Goal: Task Accomplishment & Management: Manage account settings

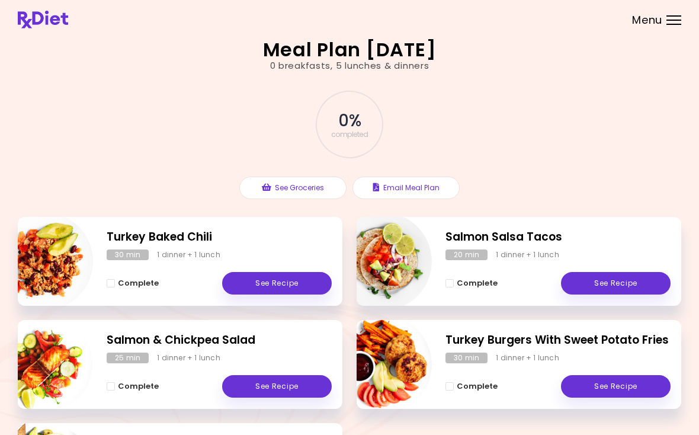
click at [651, 17] on span "Menu" at bounding box center [647, 20] width 30 height 11
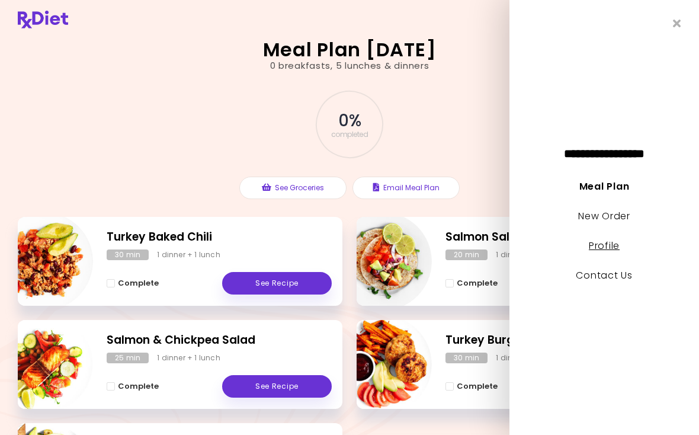
click at [610, 240] on link "Profile" at bounding box center [604, 246] width 31 height 14
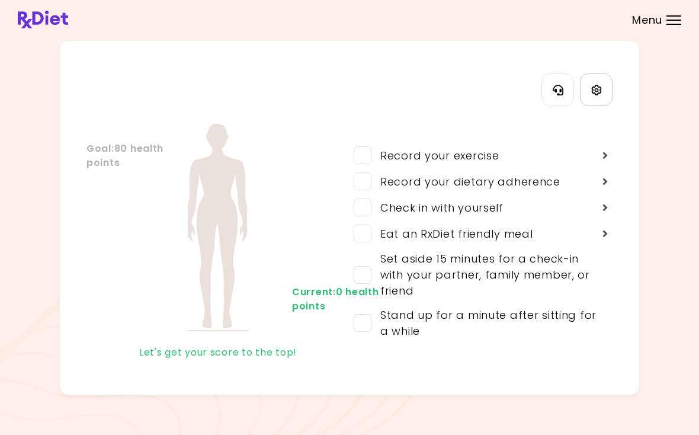
click at [597, 93] on icon "Settings" at bounding box center [596, 90] width 11 height 11
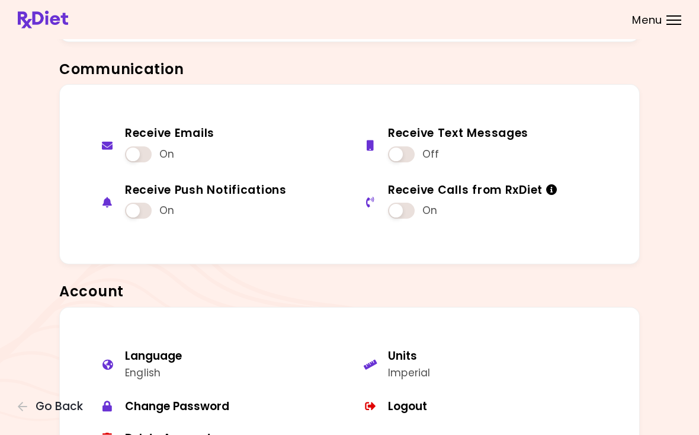
scroll to position [789, 0]
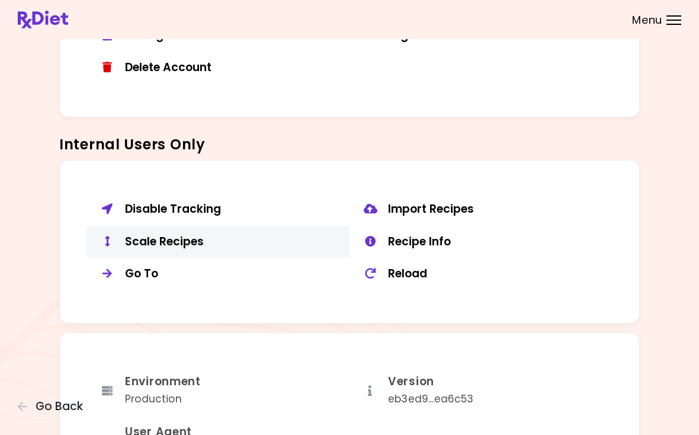
click at [159, 235] on div "Scale Recipes" at bounding box center [233, 242] width 216 height 15
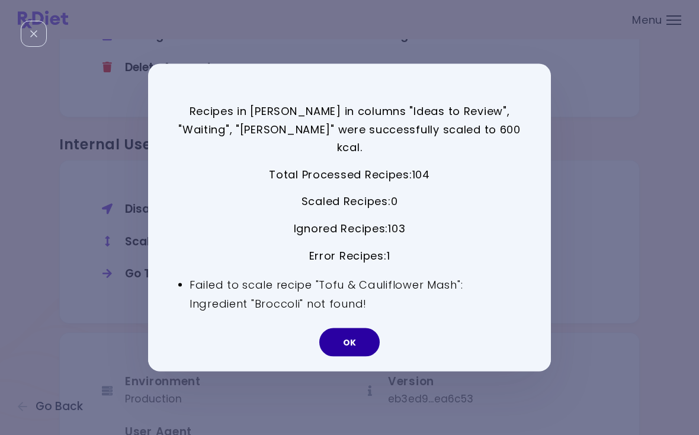
click at [337, 332] on button "OK" at bounding box center [349, 342] width 60 height 28
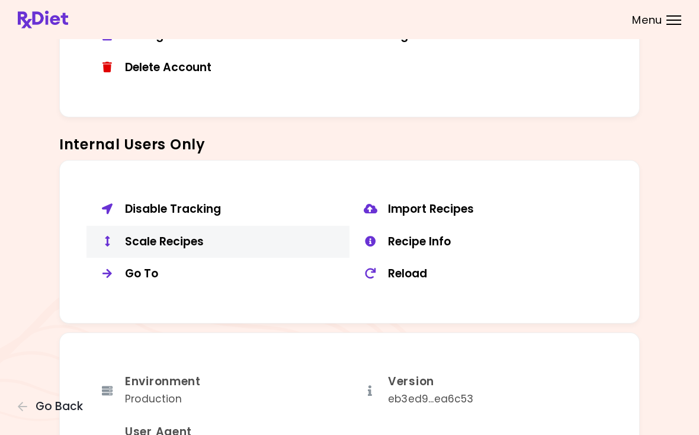
click at [171, 235] on div "Scale Recipes" at bounding box center [233, 242] width 216 height 15
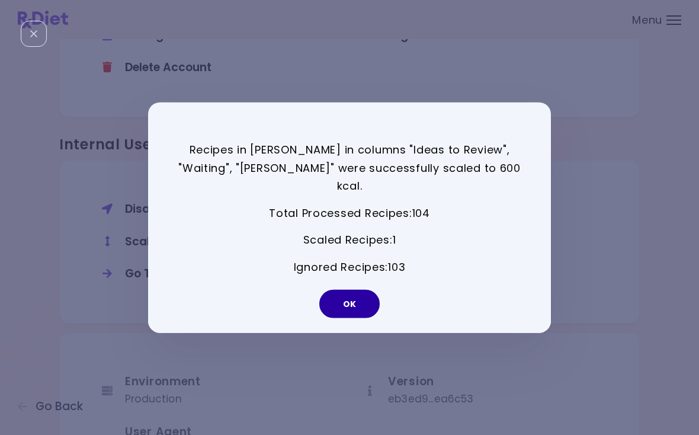
click at [369, 298] on button "OK" at bounding box center [349, 303] width 60 height 28
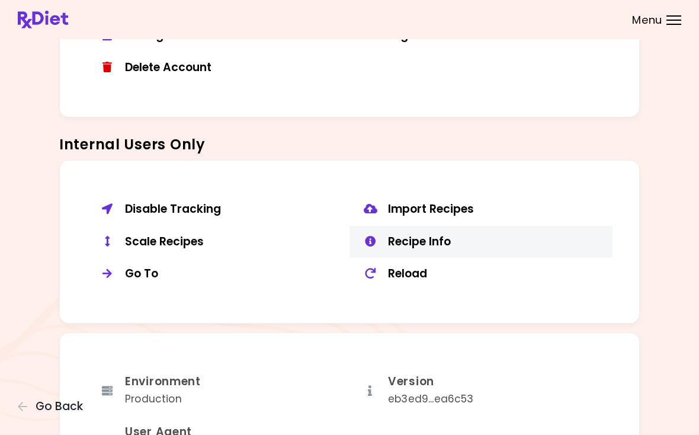
click at [419, 235] on div "Recipe Info" at bounding box center [496, 242] width 216 height 15
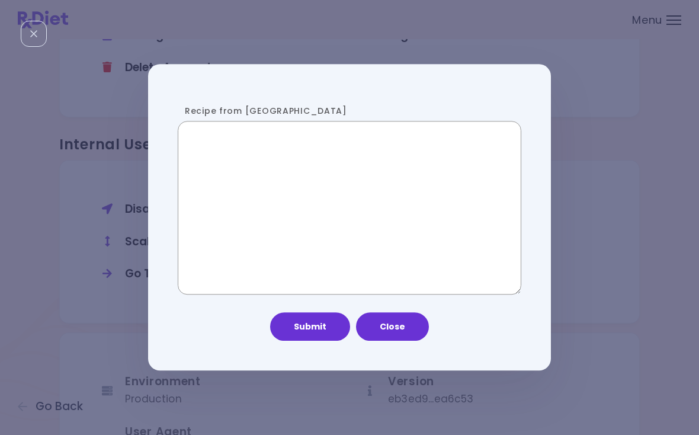
click at [385, 177] on textarea "Recipe from [GEOGRAPHIC_DATA]" at bounding box center [350, 208] width 344 height 174
paste textarea "**********"
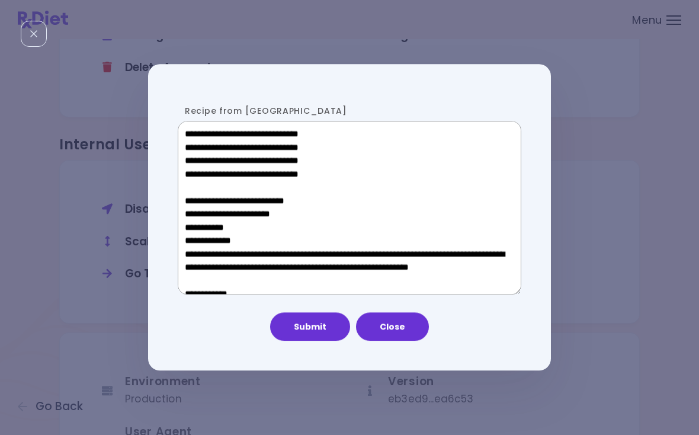
scroll to position [622, 0]
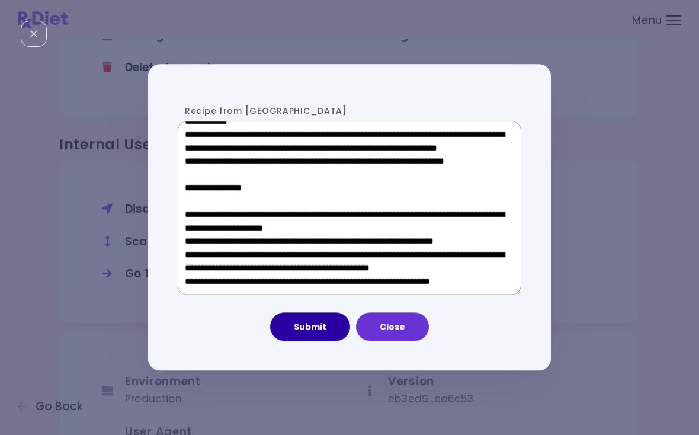
type textarea "**********"
click at [323, 335] on button "Submit" at bounding box center [310, 327] width 80 height 28
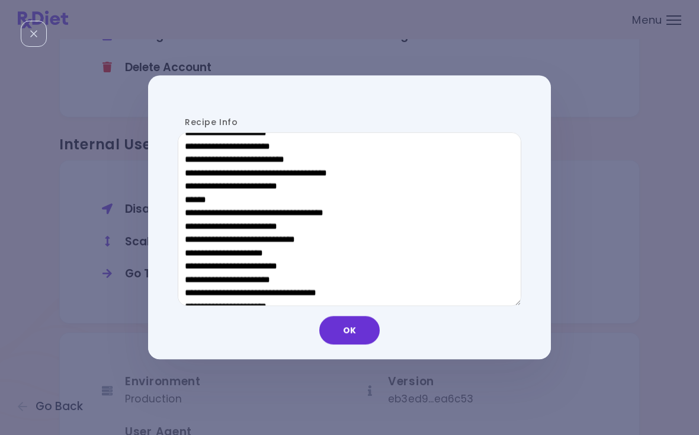
scroll to position [577, 0]
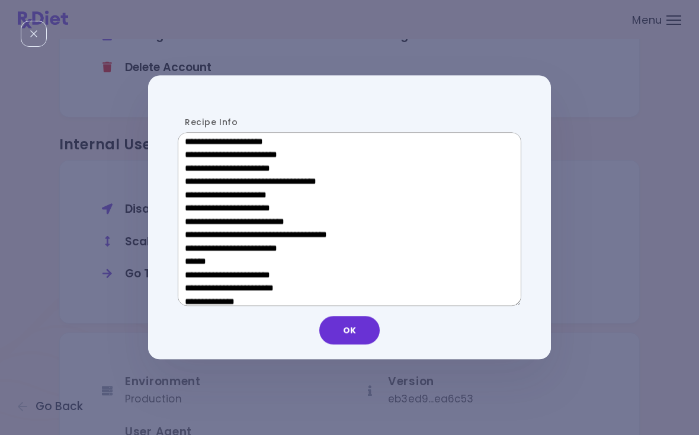
drag, startPoint x: 270, startPoint y: 260, endPoint x: 195, endPoint y: 260, distance: 75.3
click at [195, 260] on textarea "Recipe Info" at bounding box center [350, 219] width 344 height 174
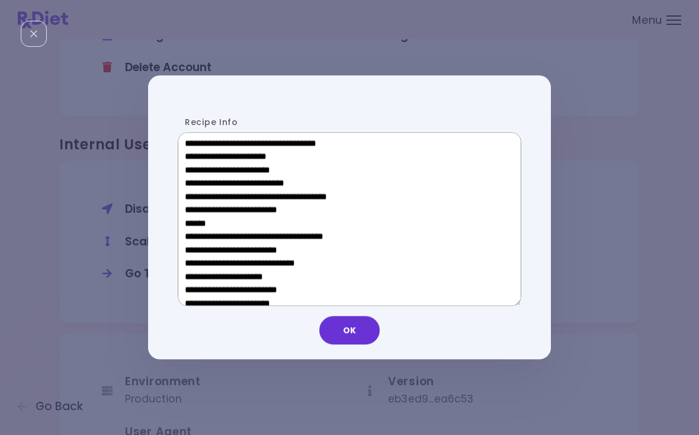
scroll to position [405, 0]
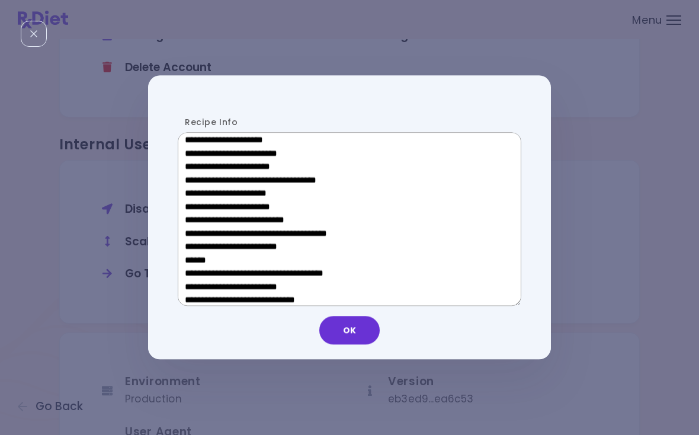
drag, startPoint x: 272, startPoint y: 197, endPoint x: 204, endPoint y: 197, distance: 67.6
click at [204, 197] on textarea "Recipe Info" at bounding box center [350, 219] width 344 height 174
click at [356, 328] on button "OK" at bounding box center [349, 330] width 60 height 28
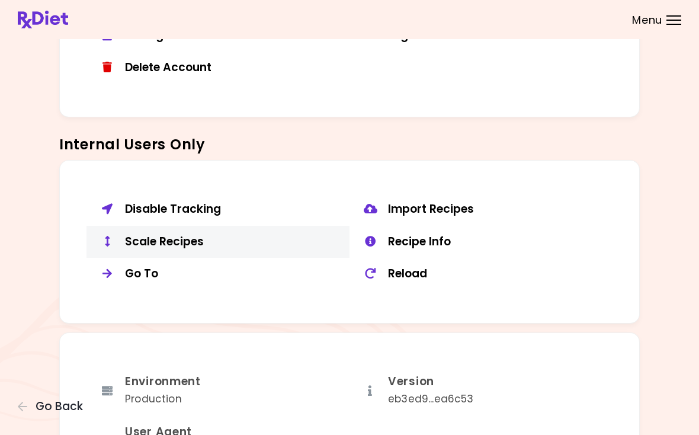
click at [205, 235] on div "Scale Recipes" at bounding box center [233, 242] width 216 height 15
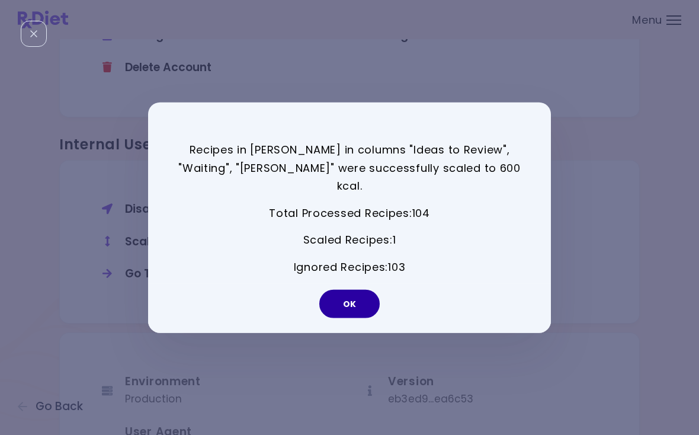
click at [353, 289] on button "OK" at bounding box center [349, 303] width 60 height 28
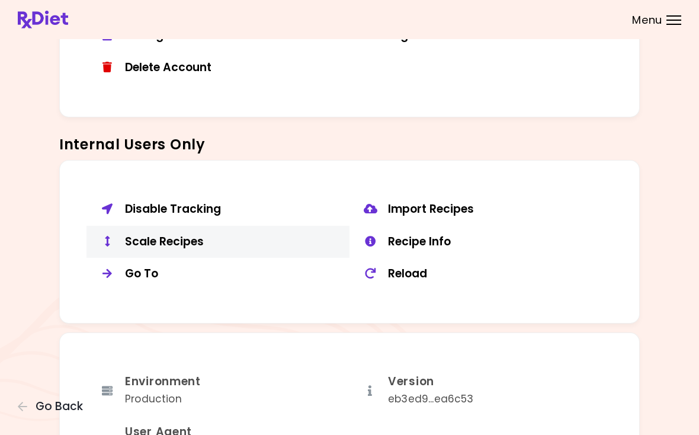
click at [187, 238] on div "Scale Recipes" at bounding box center [233, 242] width 216 height 15
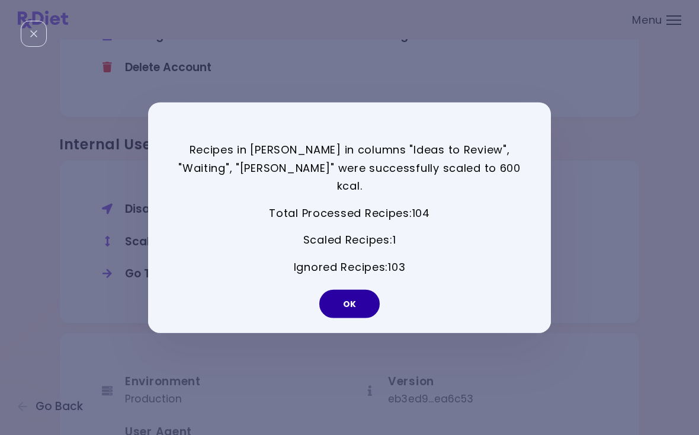
click at [357, 299] on button "OK" at bounding box center [349, 303] width 60 height 28
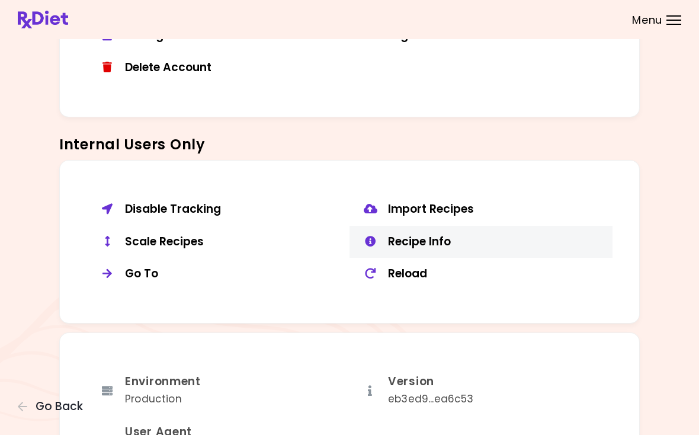
click at [444, 235] on div "Recipe Info" at bounding box center [496, 242] width 216 height 15
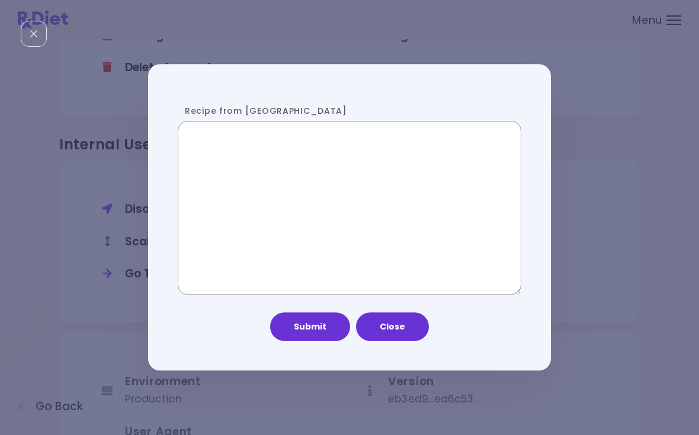
click at [373, 190] on textarea "Recipe from [GEOGRAPHIC_DATA]" at bounding box center [350, 208] width 344 height 174
paste textarea "**********"
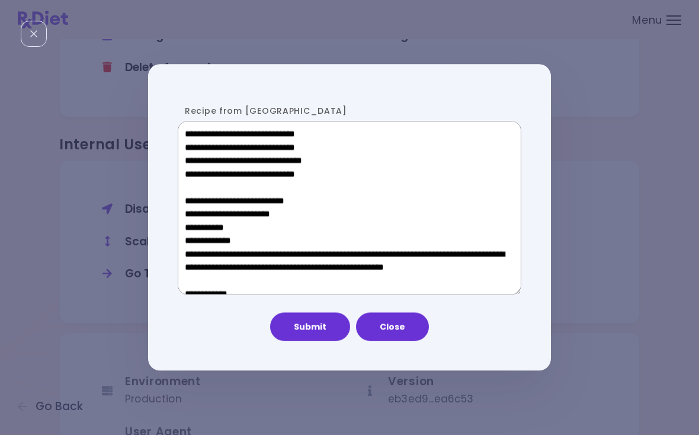
scroll to position [687, 0]
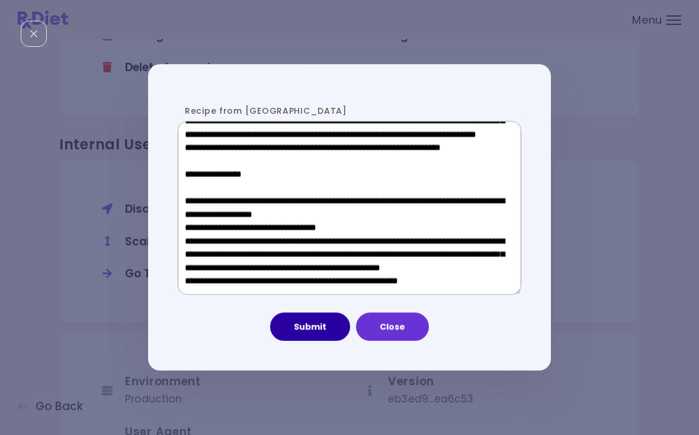
type textarea "**********"
click at [326, 325] on button "Submit" at bounding box center [310, 327] width 80 height 28
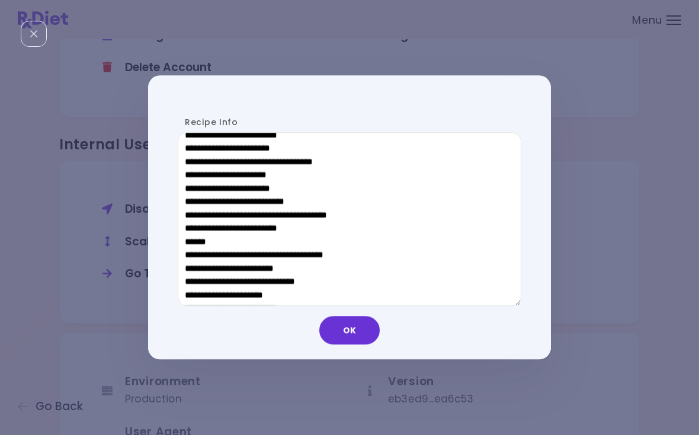
scroll to position [416, 0]
